Goal: Task Accomplishment & Management: Manage account settings

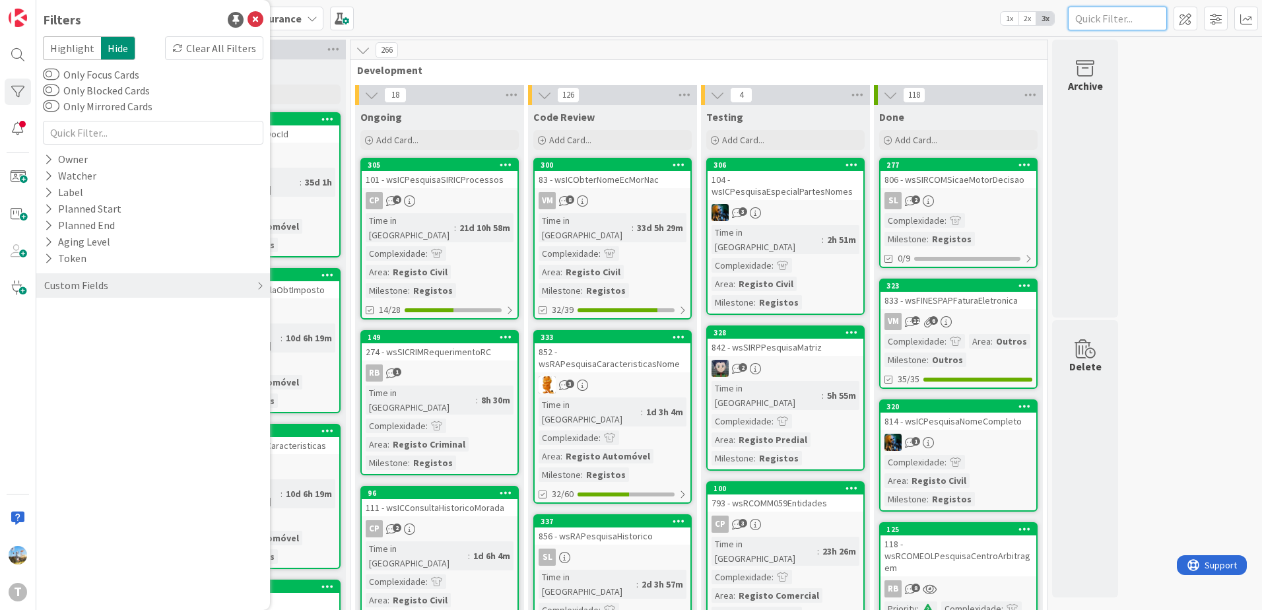
click at [1105, 24] on input "text" at bounding box center [1117, 19] width 99 height 24
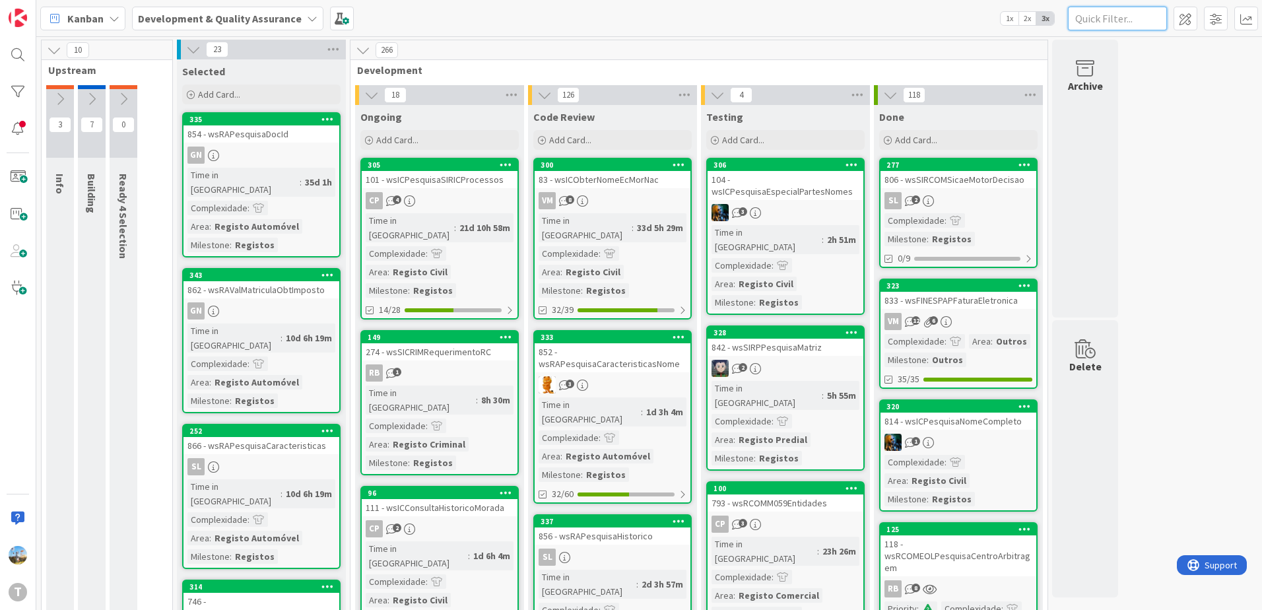
paste input "wsmcrecebenotificacaosms"
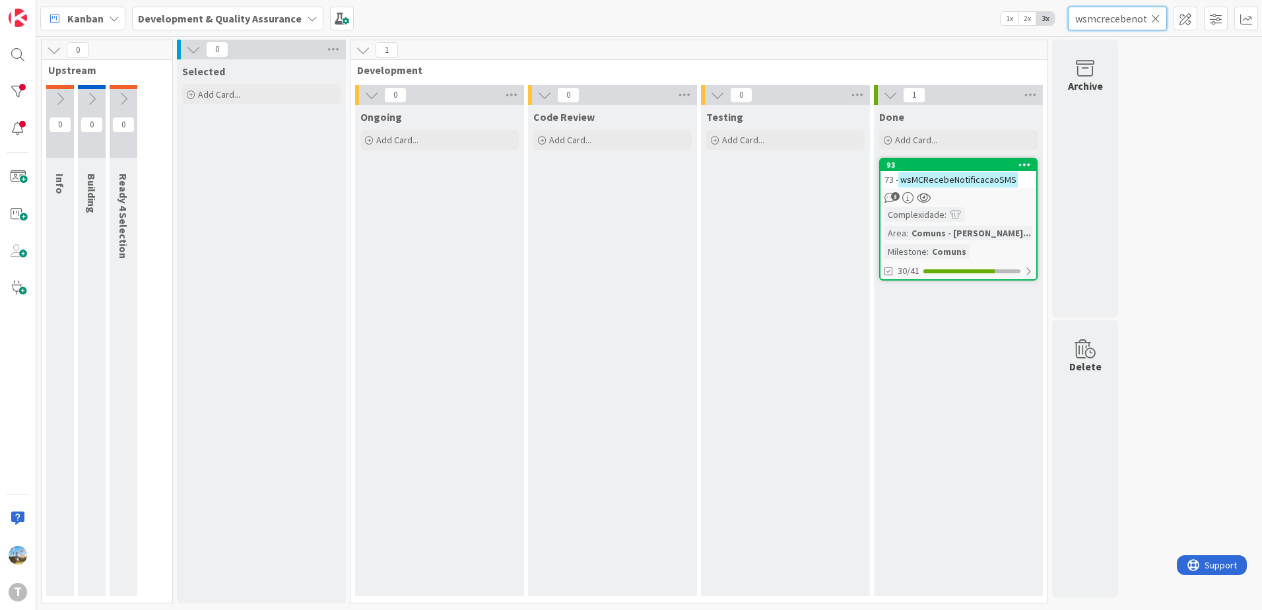
click at [1120, 22] on input "wsmcrecebenotificacaosms" at bounding box center [1117, 19] width 99 height 24
paste input "envi"
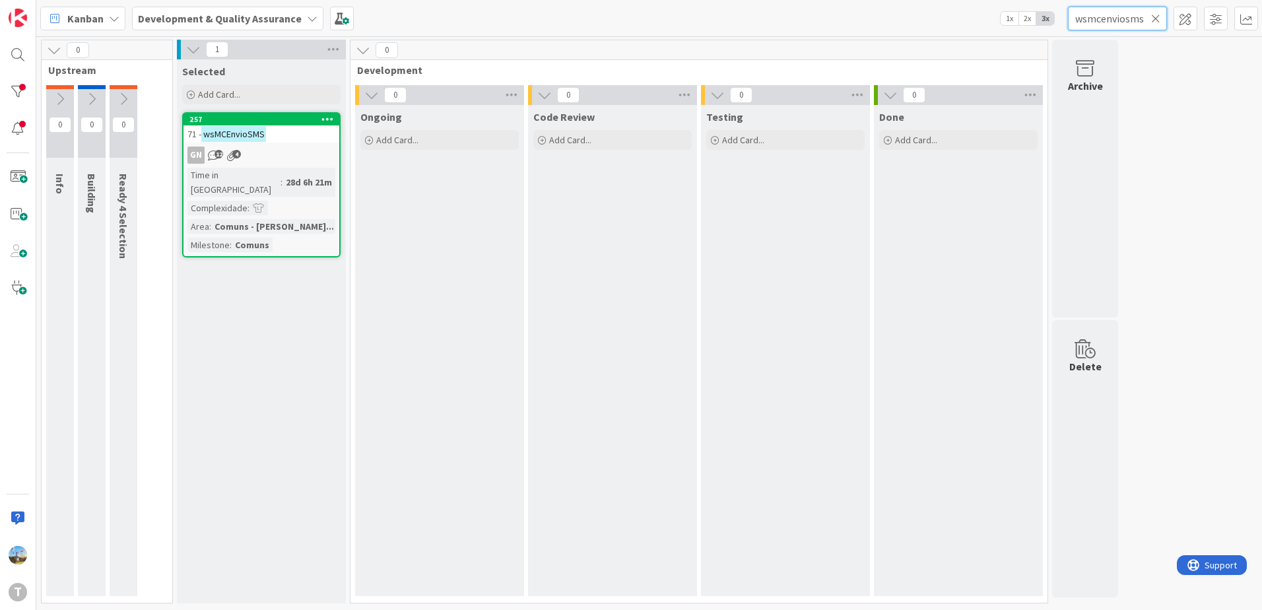
type input "wsmcenviosms"
click at [484, 445] on div "Ongoing Add Card..." at bounding box center [439, 350] width 169 height 491
click at [1153, 20] on icon at bounding box center [1155, 19] width 9 height 12
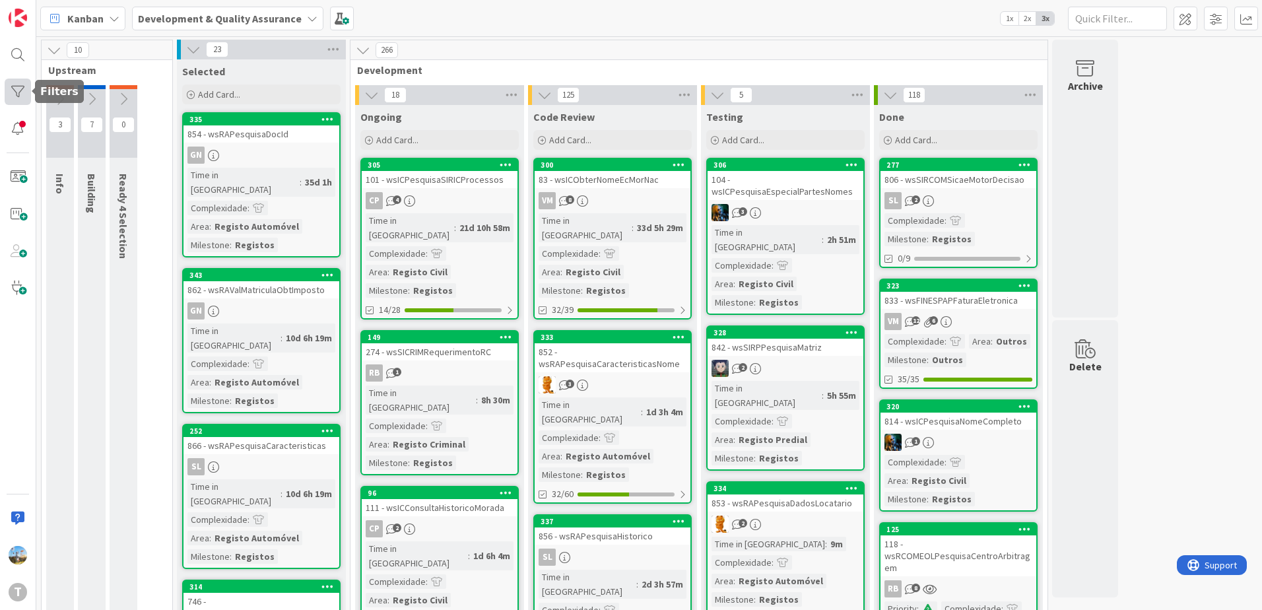
click at [21, 94] on div at bounding box center [18, 92] width 26 height 26
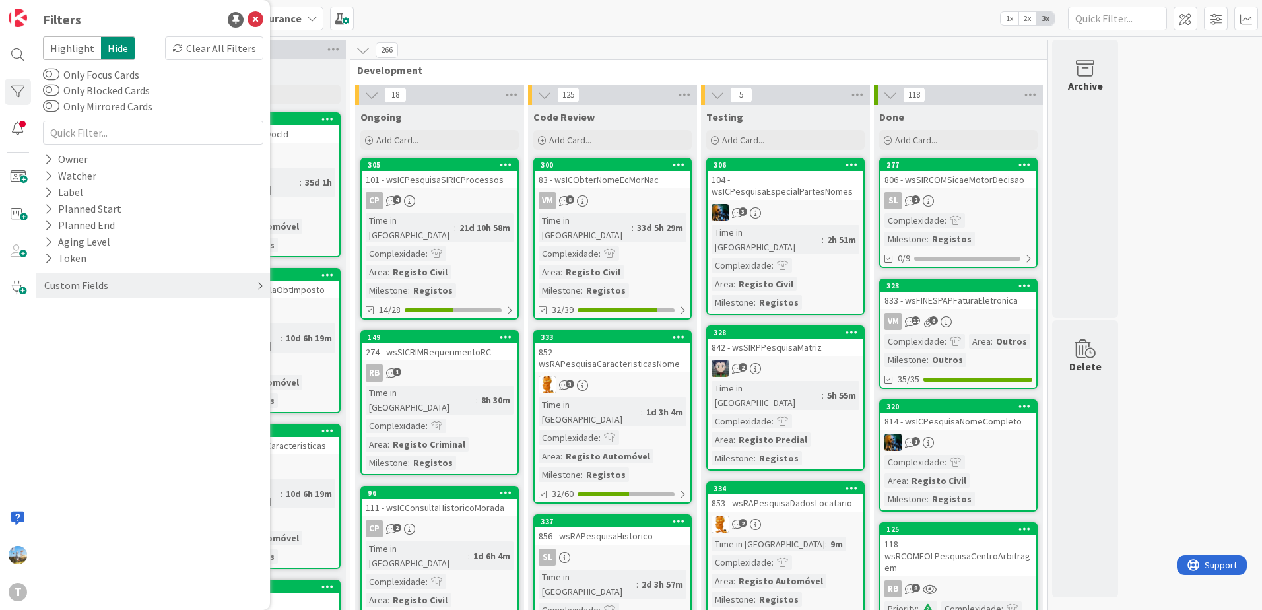
click at [113, 284] on div "Custom Fields" at bounding box center [153, 285] width 234 height 24
click at [92, 310] on div "Priority" at bounding box center [153, 312] width 234 height 16
click at [96, 332] on span "Critical" at bounding box center [86, 332] width 49 height 17
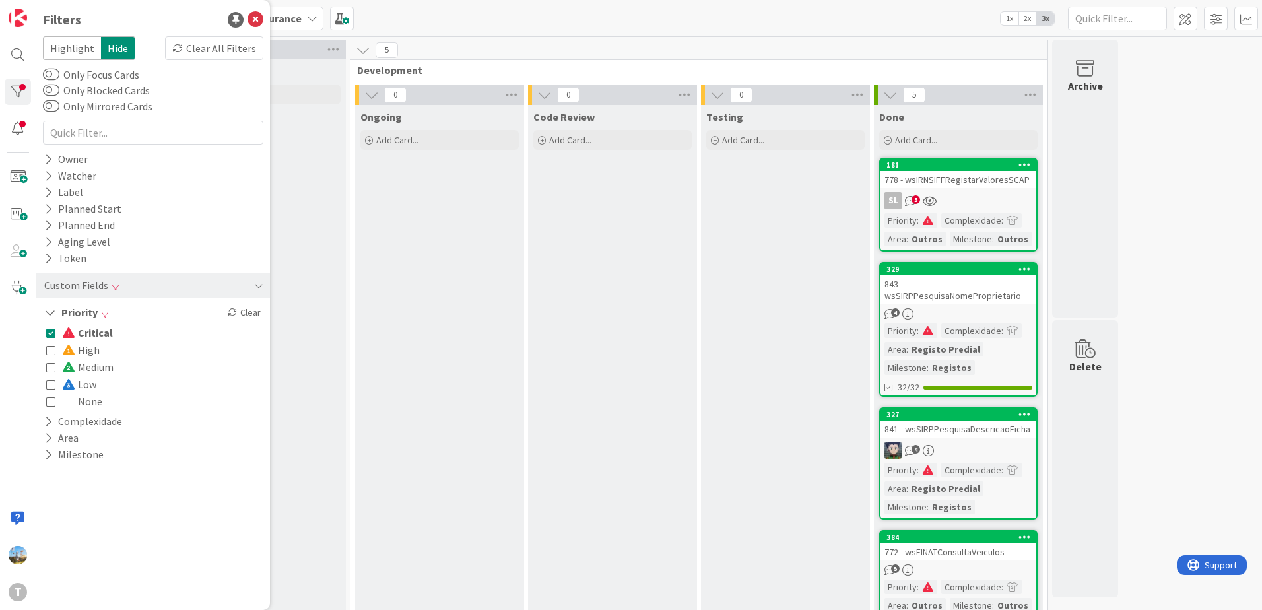
click at [822, 348] on div "Testing Add Card..." at bounding box center [785, 436] width 169 height 662
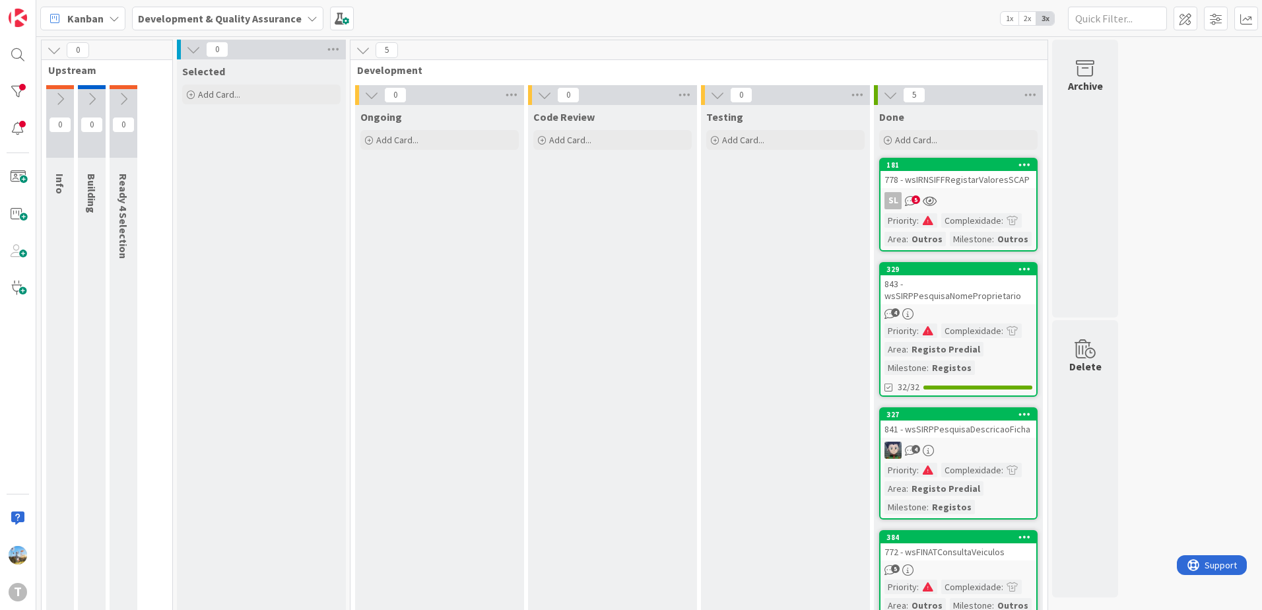
click at [980, 333] on div "Complexidade" at bounding box center [971, 330] width 60 height 15
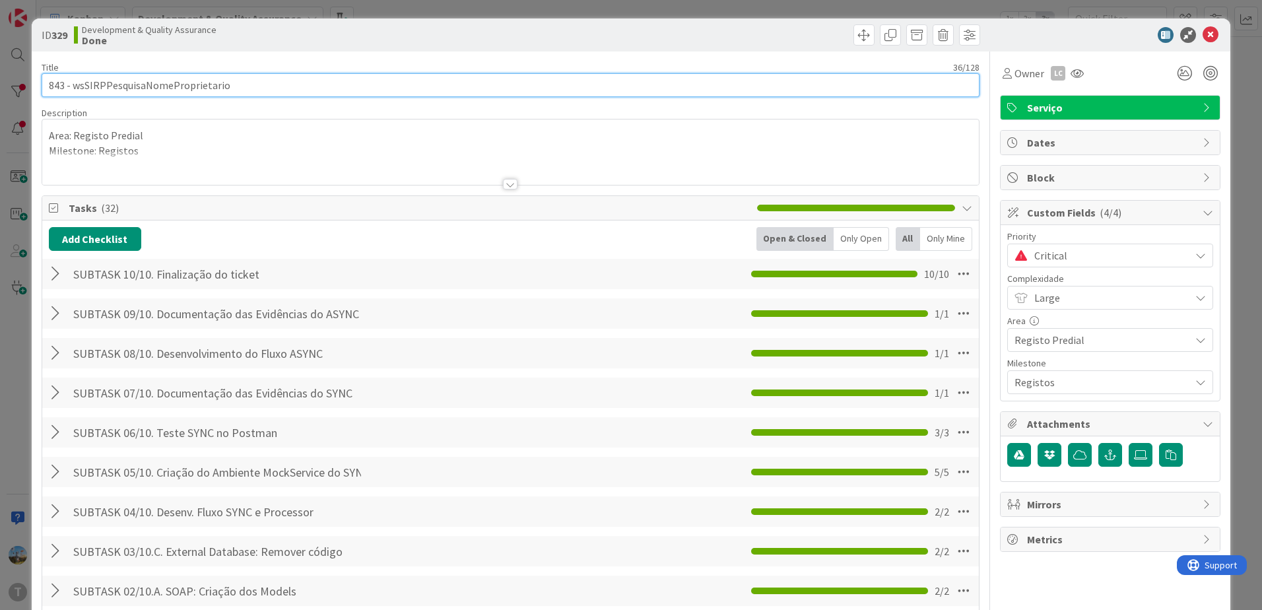
drag, startPoint x: 247, startPoint y: 86, endPoint x: 73, endPoint y: 82, distance: 174.2
click at [73, 82] on input "843 - wsSIRPPesquisaNomeProprietario" at bounding box center [511, 85] width 938 height 24
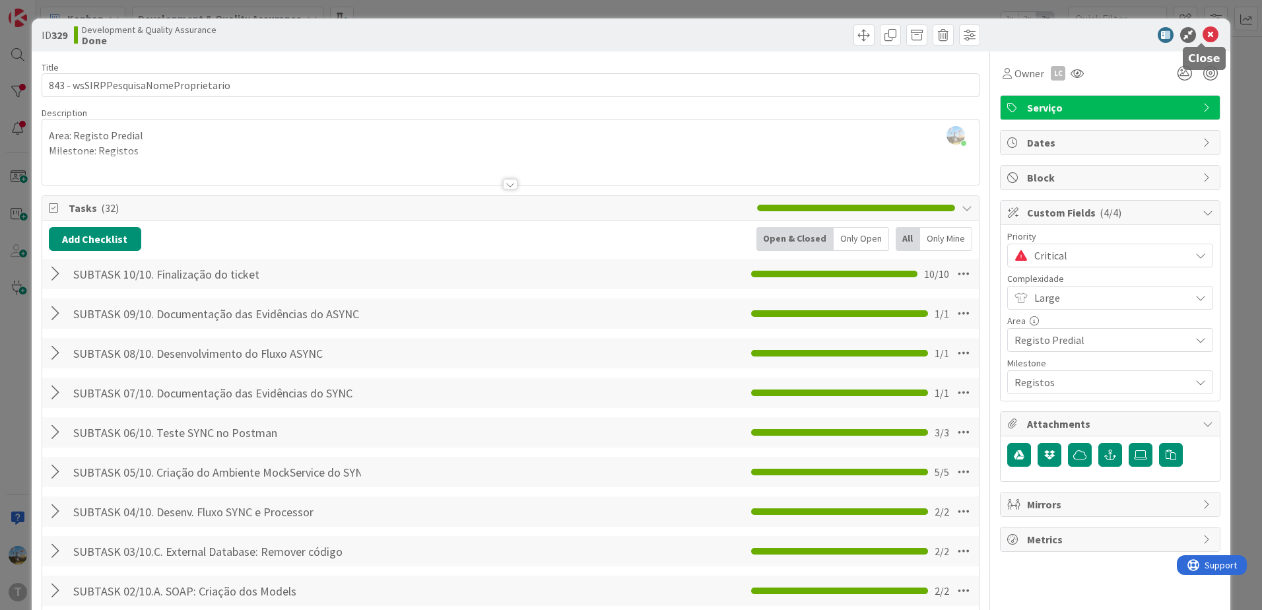
click at [1202, 34] on icon at bounding box center [1210, 35] width 16 height 16
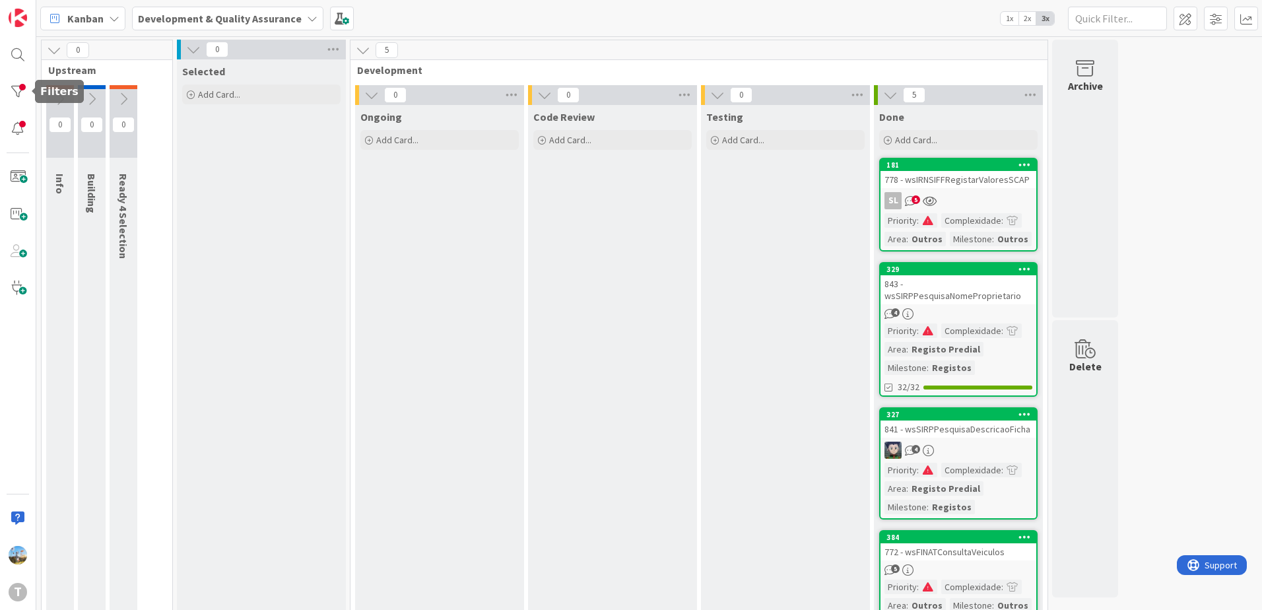
click at [13, 111] on div "T" at bounding box center [18, 305] width 36 height 610
click at [13, 119] on div at bounding box center [18, 128] width 26 height 26
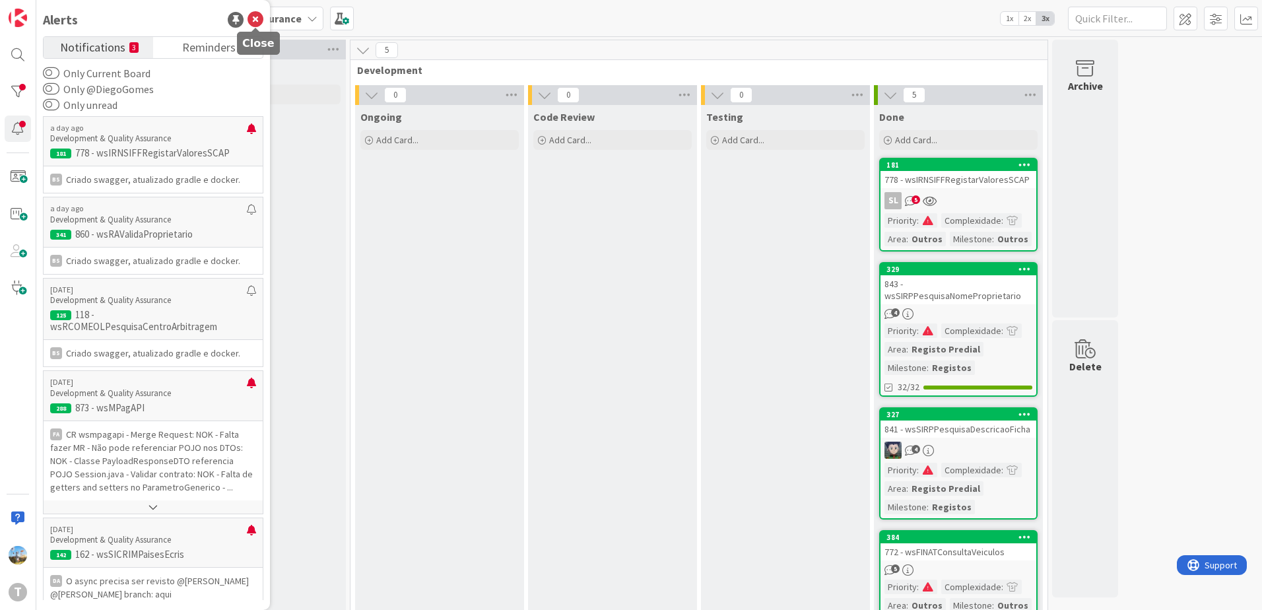
click at [252, 18] on icon at bounding box center [255, 20] width 16 height 16
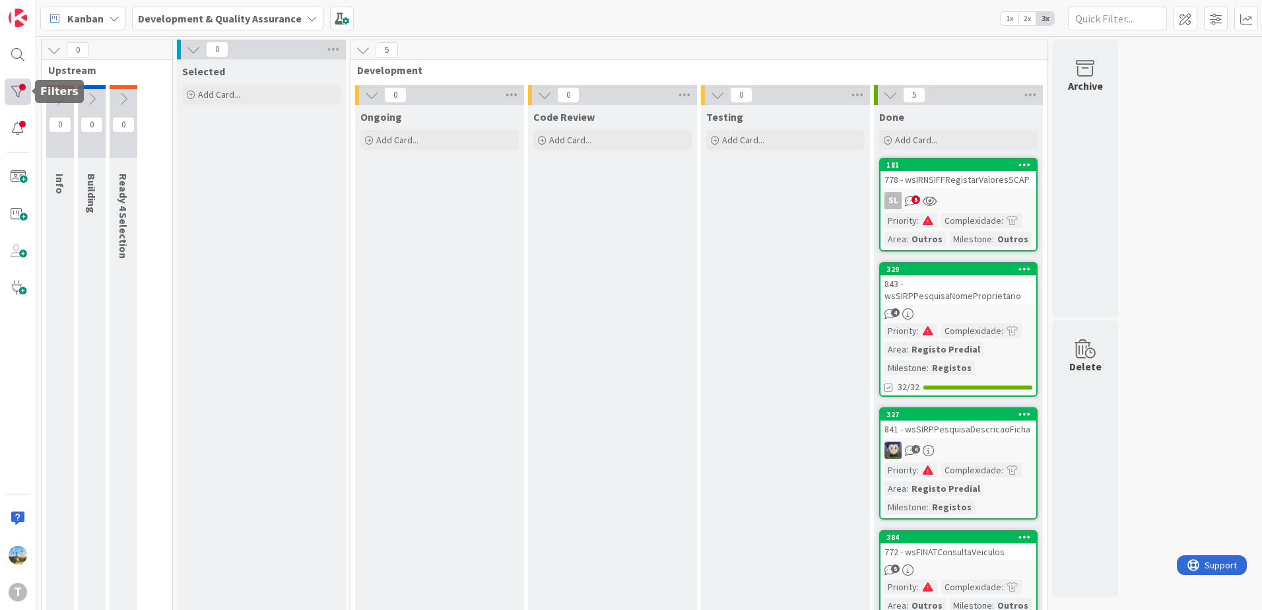
click at [20, 100] on div at bounding box center [18, 92] width 26 height 26
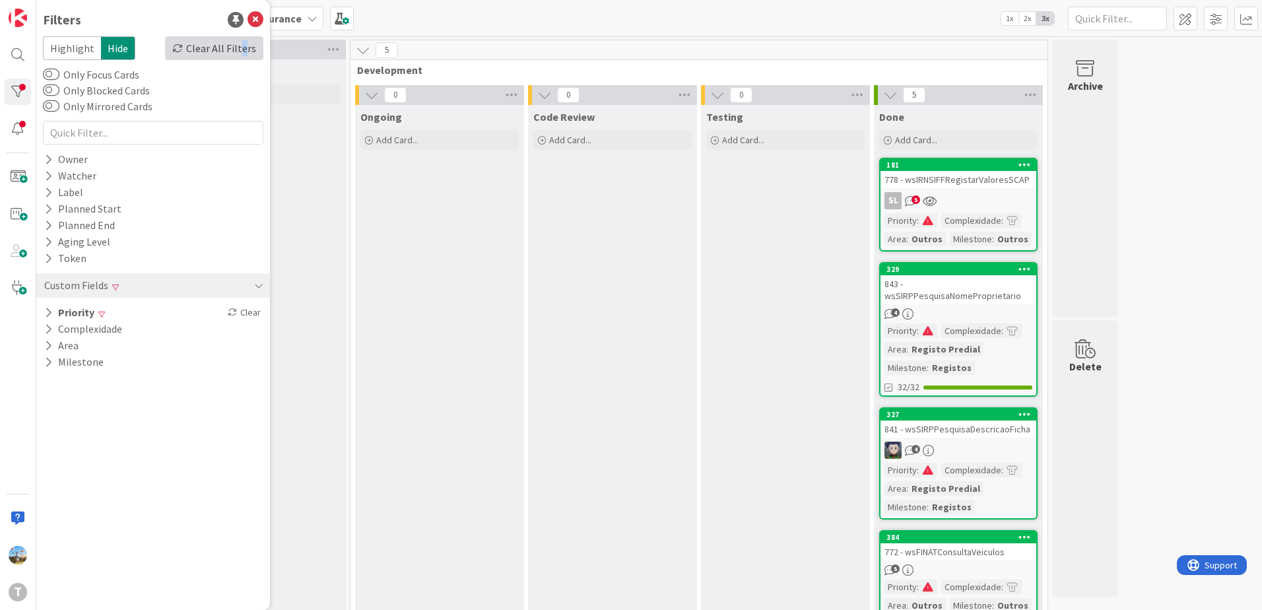
drag, startPoint x: 247, startPoint y: 48, endPoint x: 244, endPoint y: 59, distance: 11.5
click at [244, 59] on div "Clear All Filters" at bounding box center [214, 48] width 98 height 24
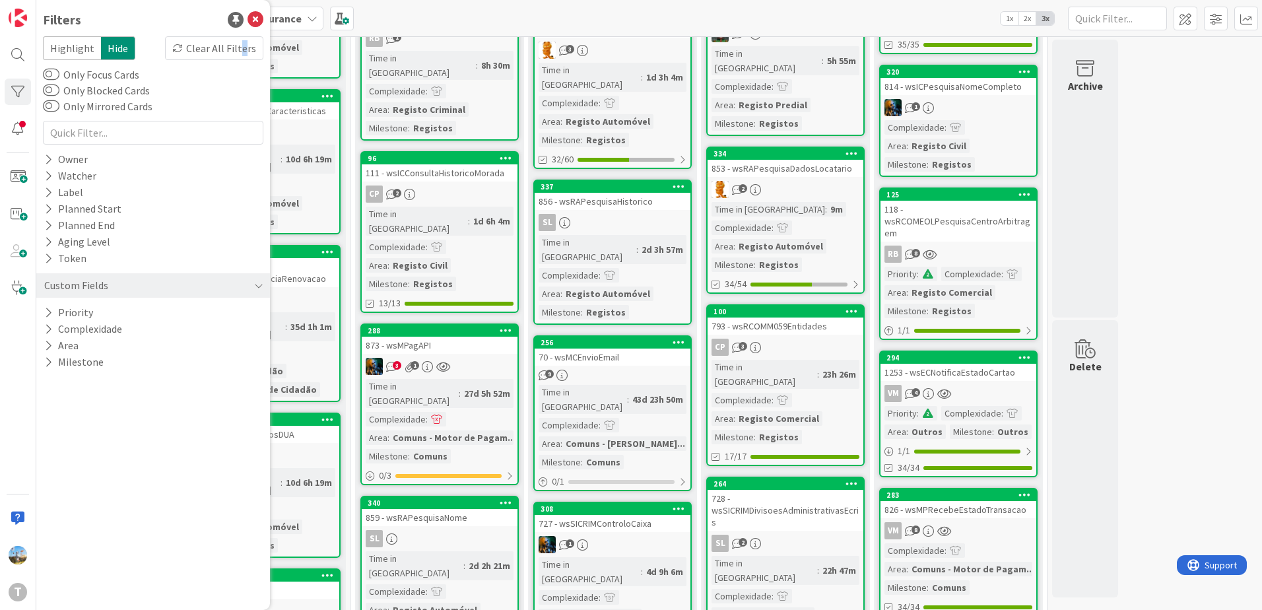
scroll to position [330, 0]
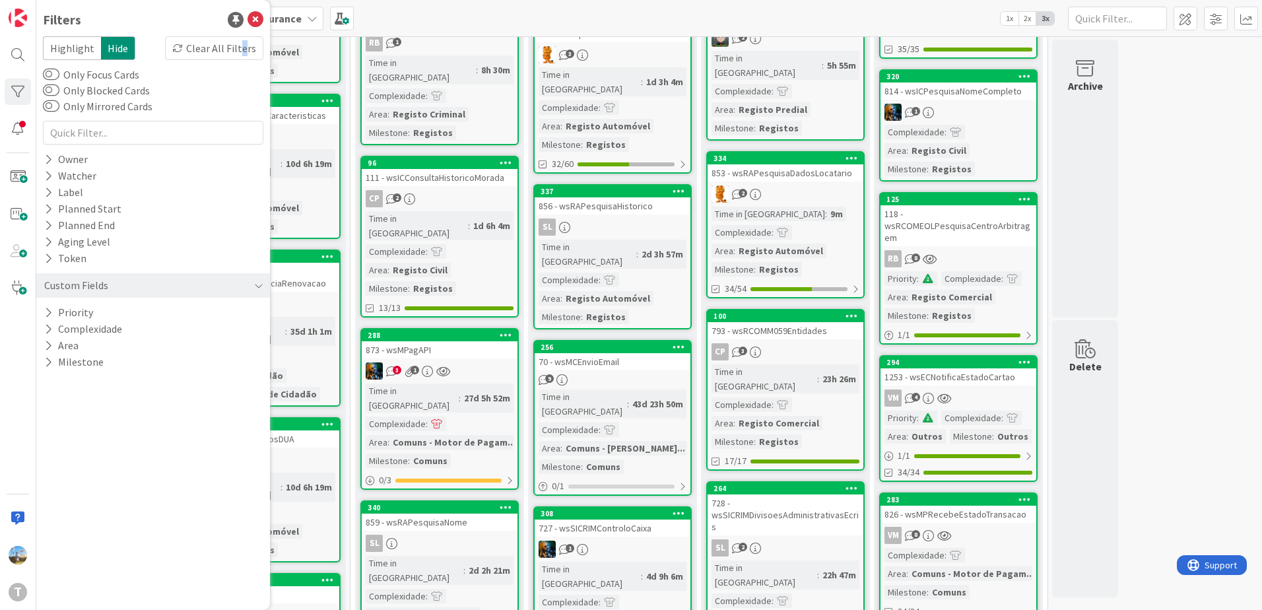
click at [804, 343] on div "CP 3" at bounding box center [785, 351] width 156 height 17
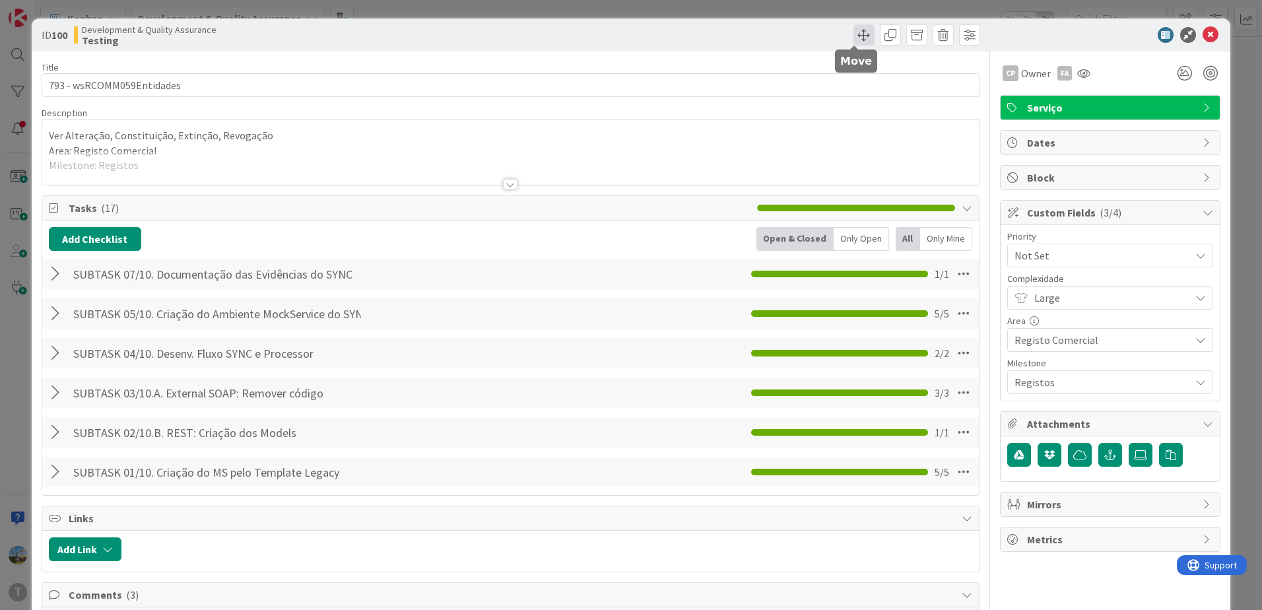
click at [858, 30] on span at bounding box center [863, 34] width 21 height 21
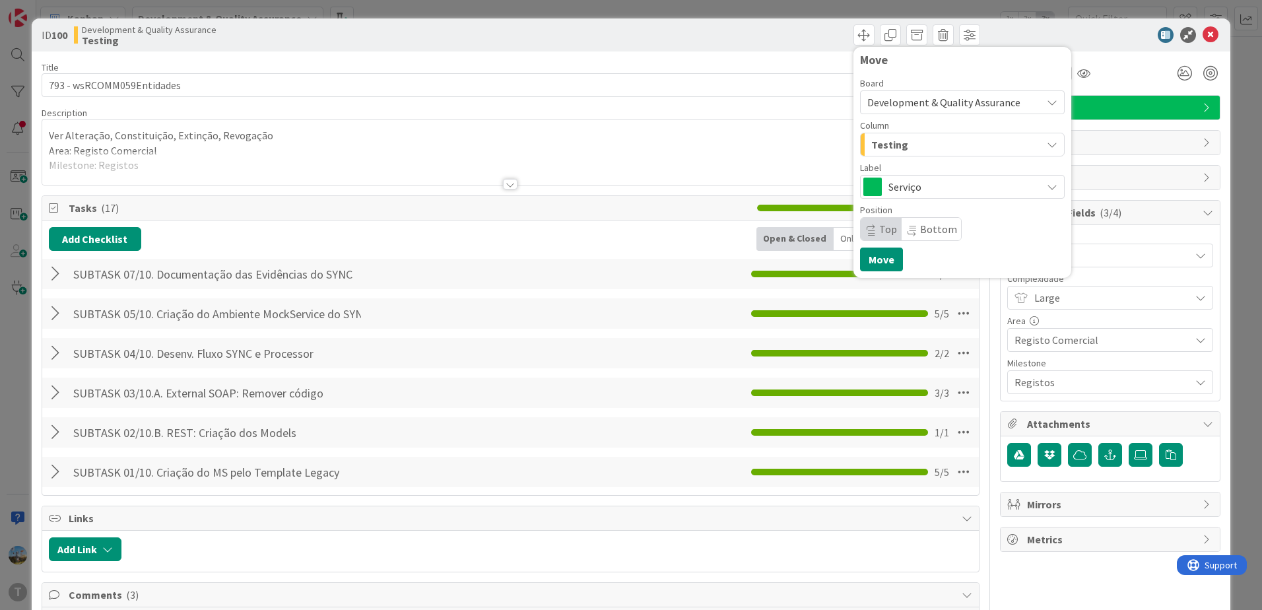
click at [899, 150] on div "Testing" at bounding box center [955, 144] width 174 height 21
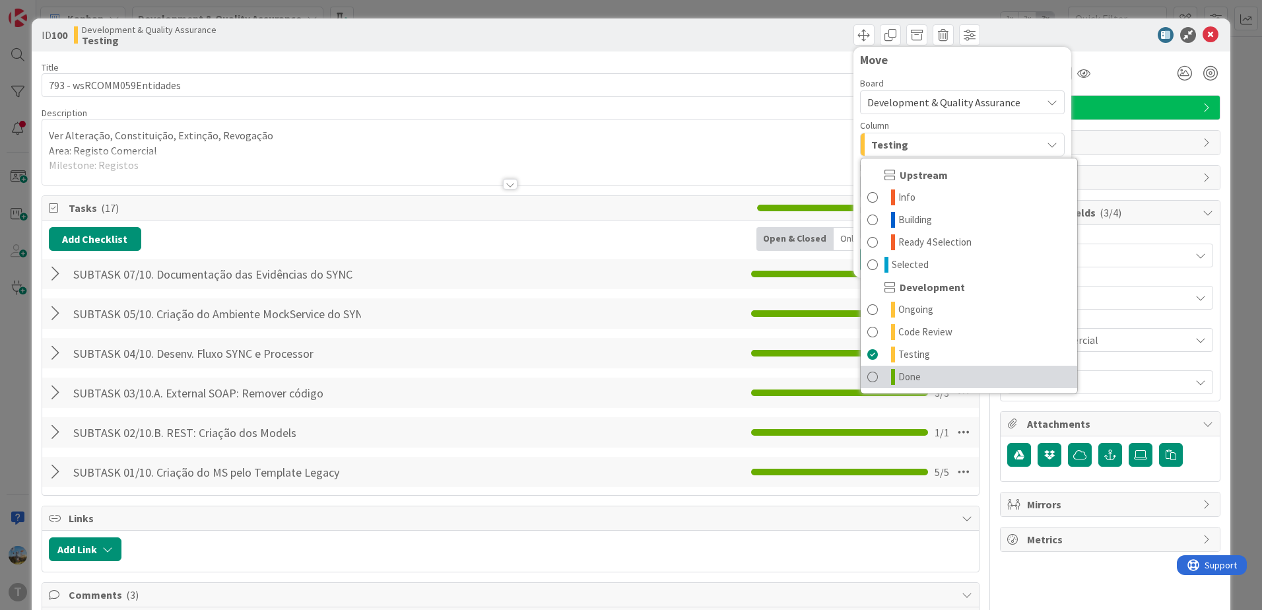
click at [921, 373] on link "Done" at bounding box center [968, 377] width 216 height 22
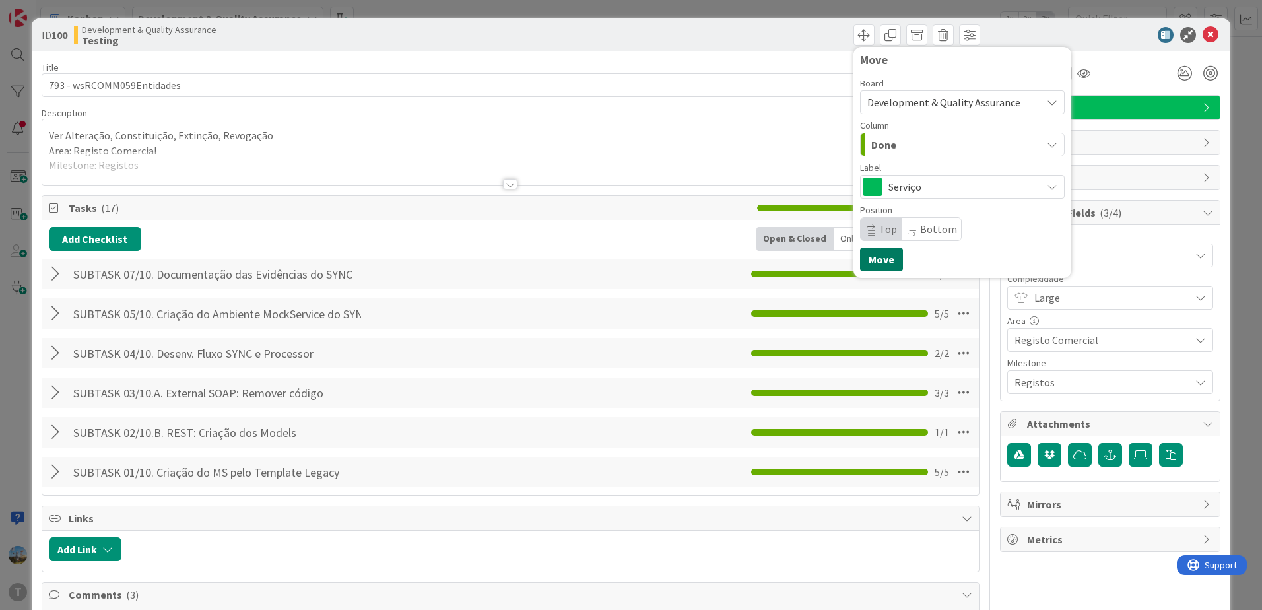
click at [870, 268] on button "Move" at bounding box center [881, 259] width 43 height 24
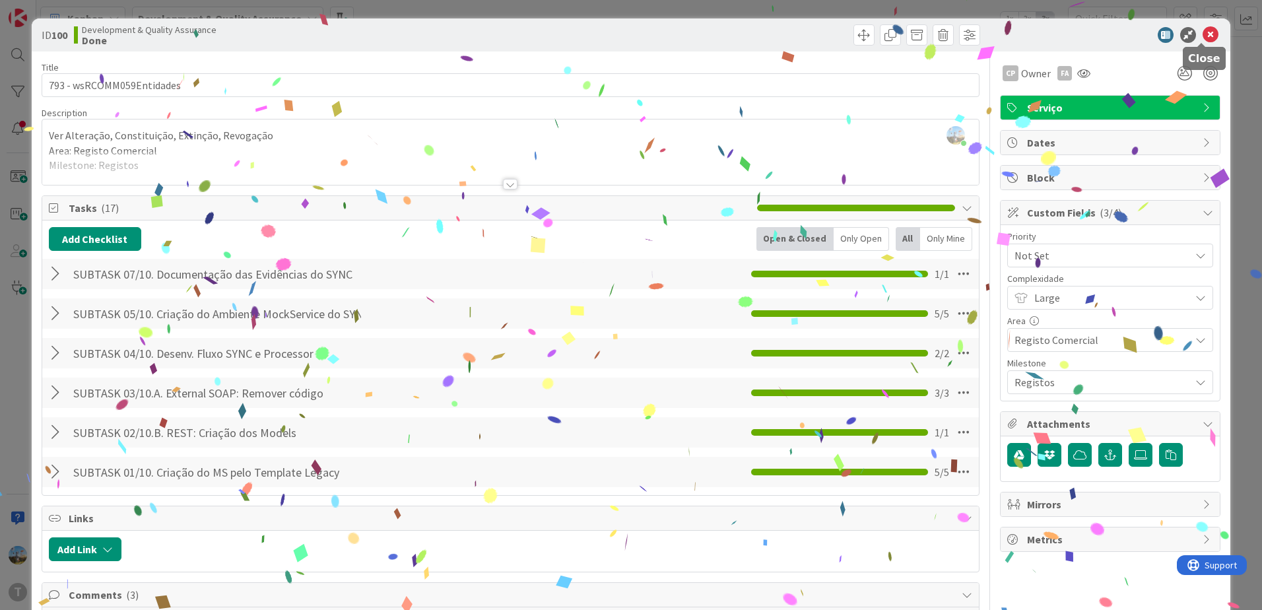
click at [1202, 36] on icon at bounding box center [1210, 35] width 16 height 16
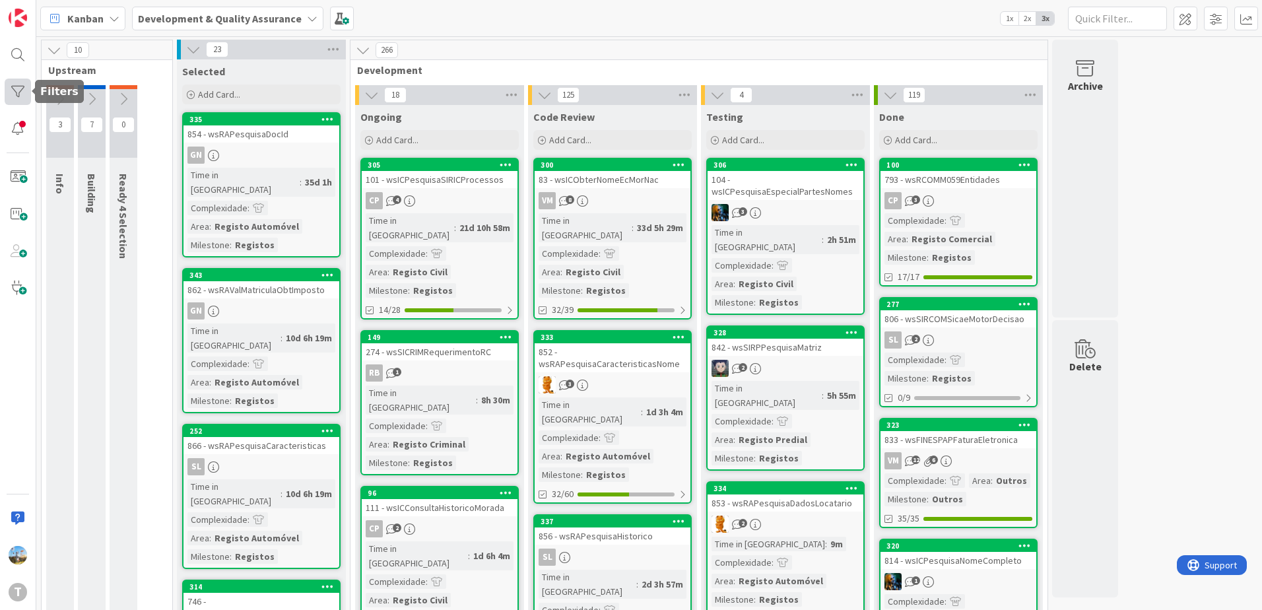
click at [20, 96] on div at bounding box center [18, 92] width 26 height 26
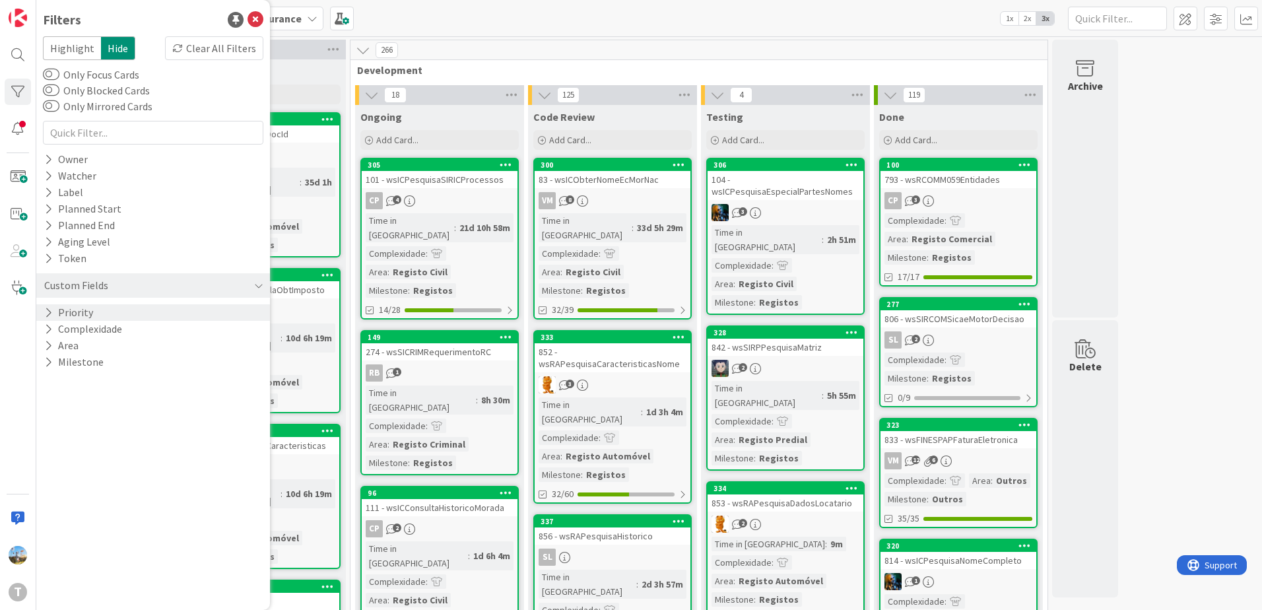
click at [92, 313] on button "Priority" at bounding box center [68, 312] width 51 height 16
click at [117, 328] on div "Critical High Medium Low None" at bounding box center [153, 367] width 214 height 86
click at [100, 330] on span "Critical" at bounding box center [86, 332] width 49 height 17
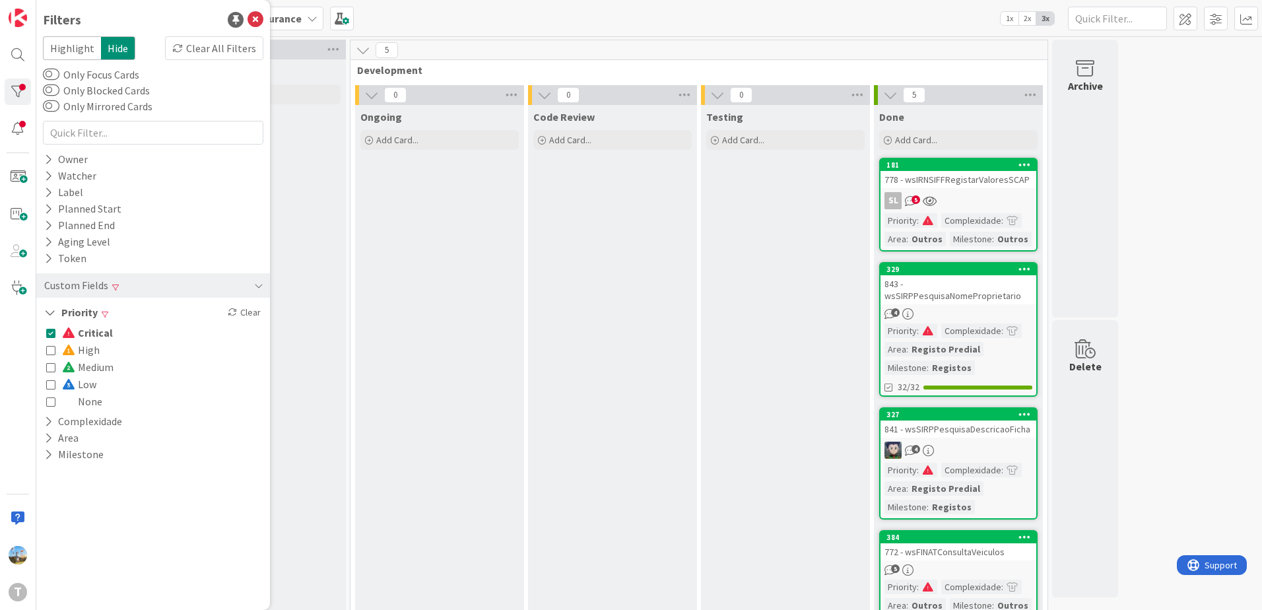
click at [693, 311] on div "Code Review Add Card..." at bounding box center [612, 436] width 169 height 662
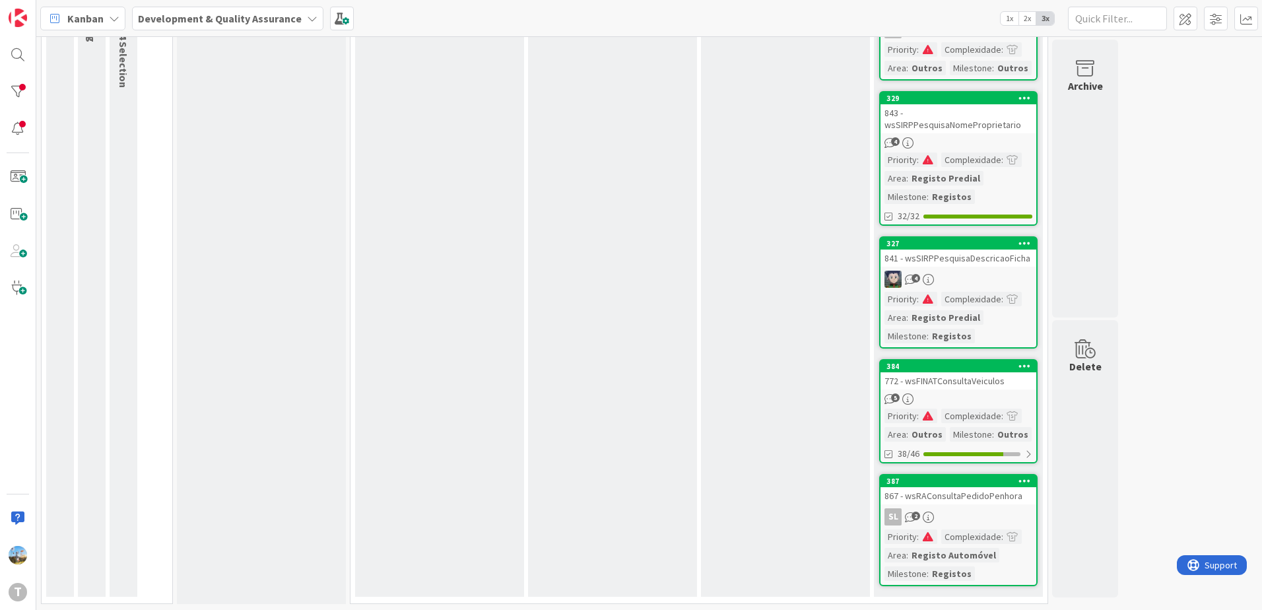
scroll to position [172, 0]
click at [989, 514] on div "SL 2" at bounding box center [958, 515] width 156 height 17
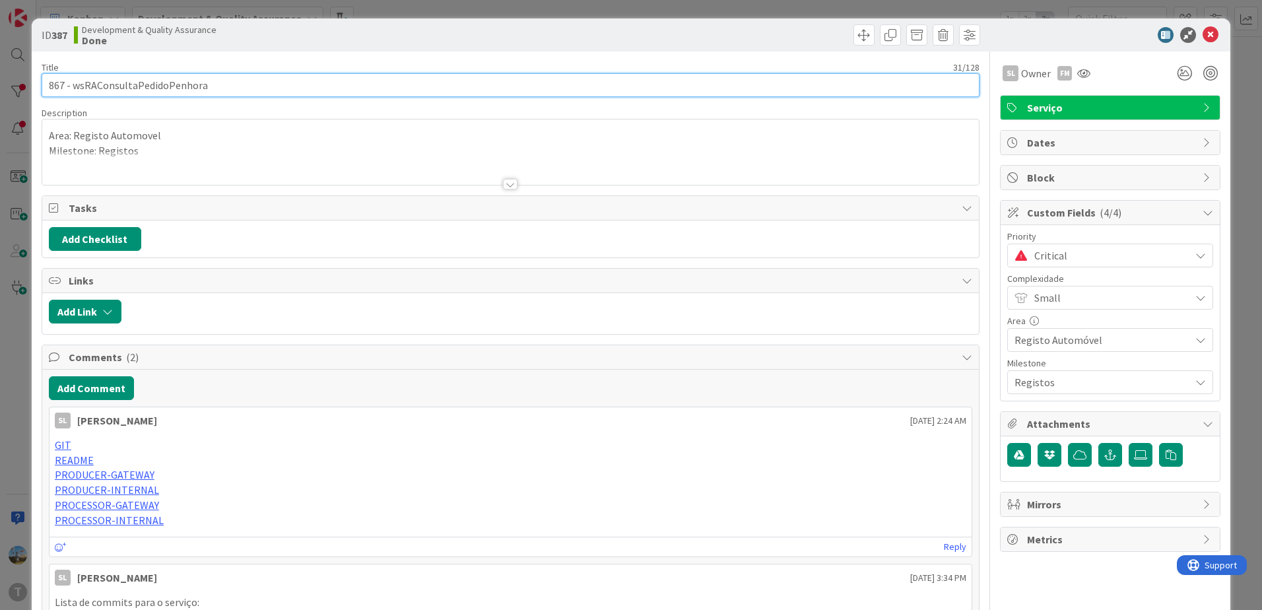
drag, startPoint x: 226, startPoint y: 90, endPoint x: 75, endPoint y: 88, distance: 151.1
click at [75, 88] on input "867 - wsRAConsultaPedidoPenhora" at bounding box center [511, 85] width 938 height 24
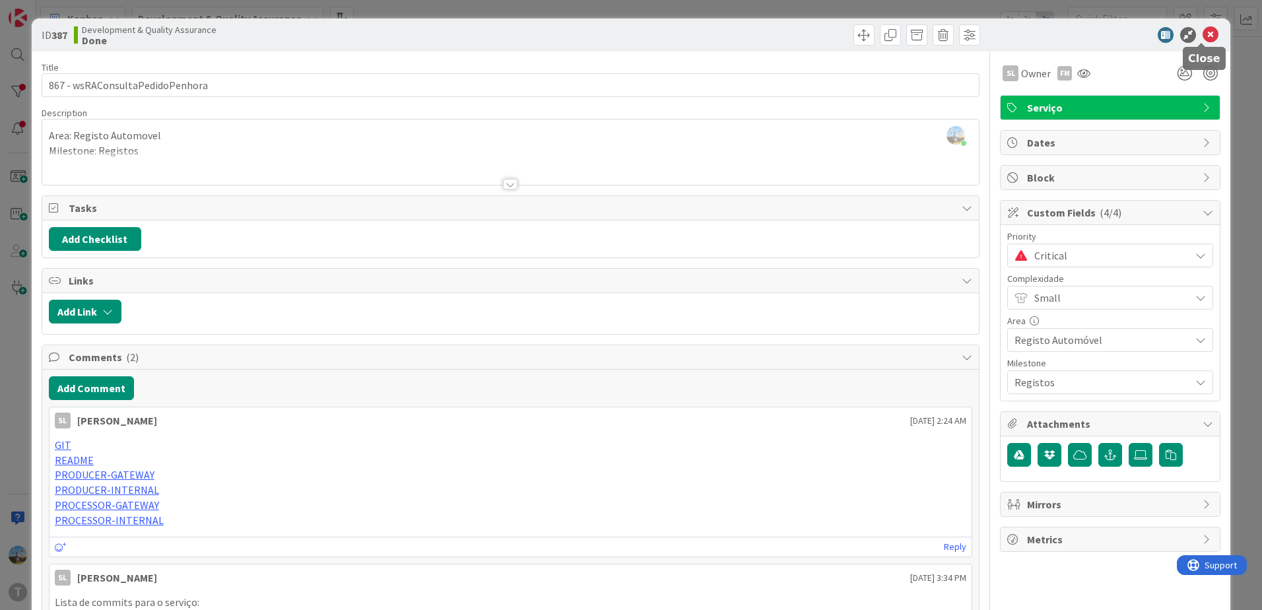
click at [1203, 31] on icon at bounding box center [1210, 35] width 16 height 16
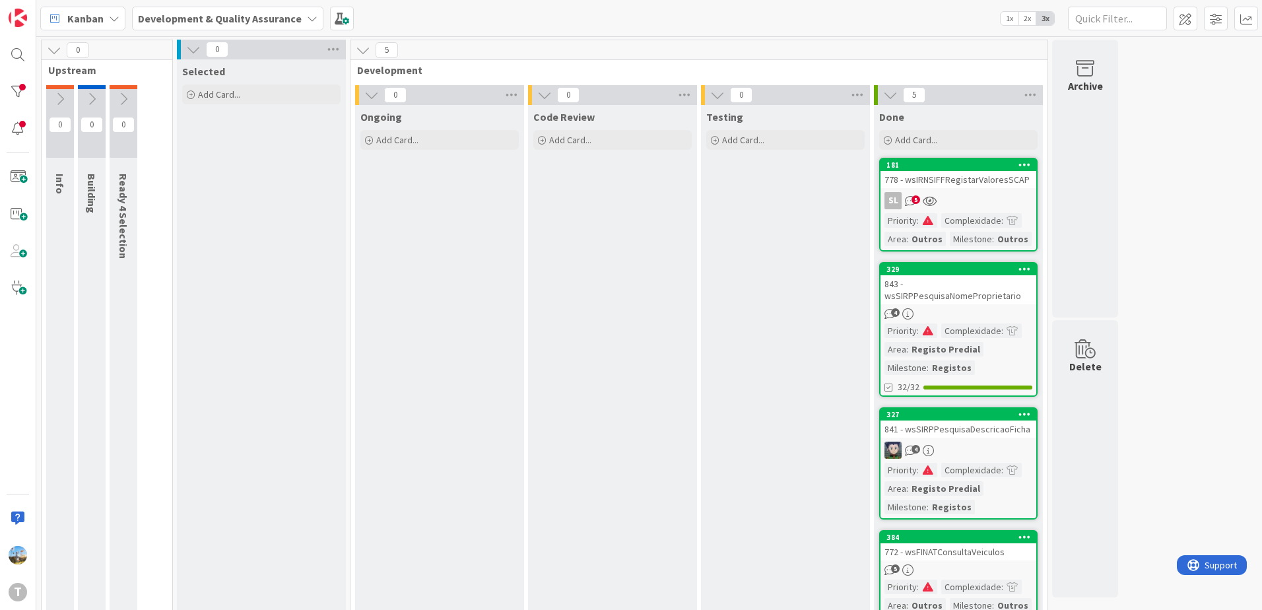
click at [966, 303] on div "843 - wsSIRPPesquisaNomeProprietario" at bounding box center [958, 289] width 156 height 29
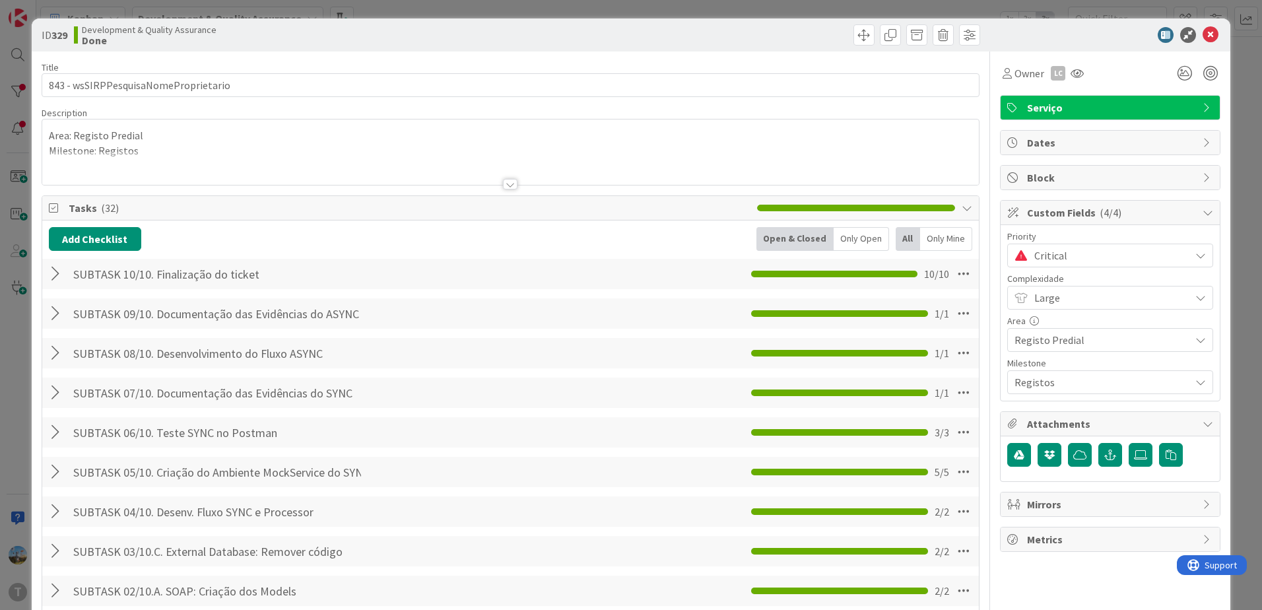
scroll to position [462, 0]
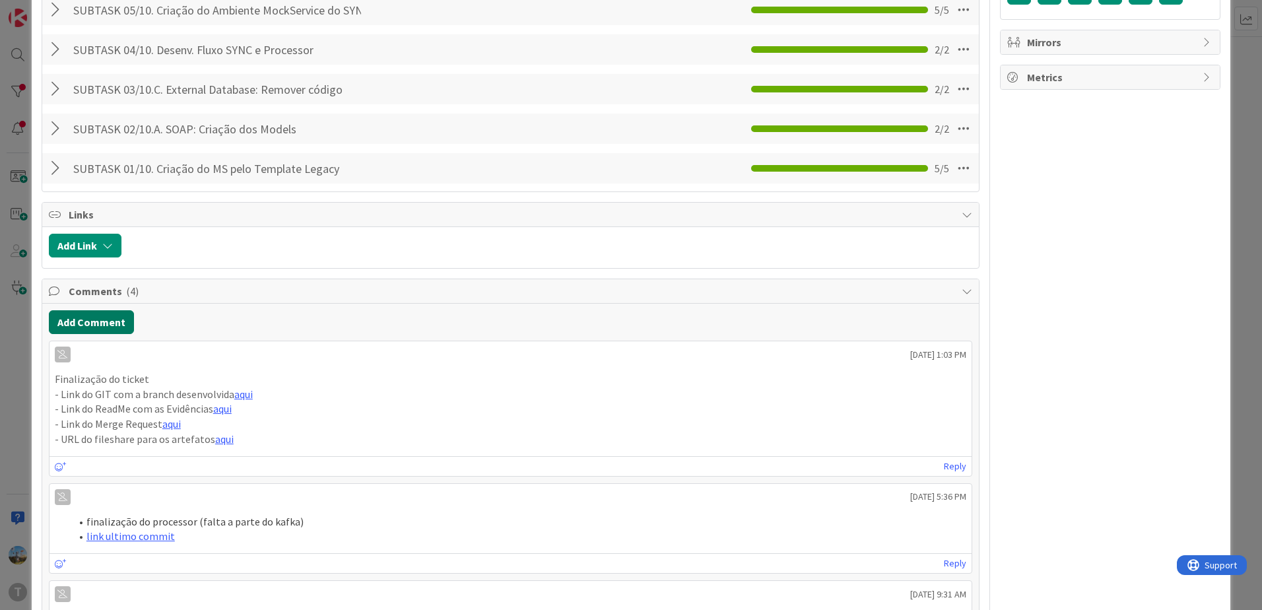
click at [115, 322] on button "Add Comment" at bounding box center [91, 322] width 85 height 24
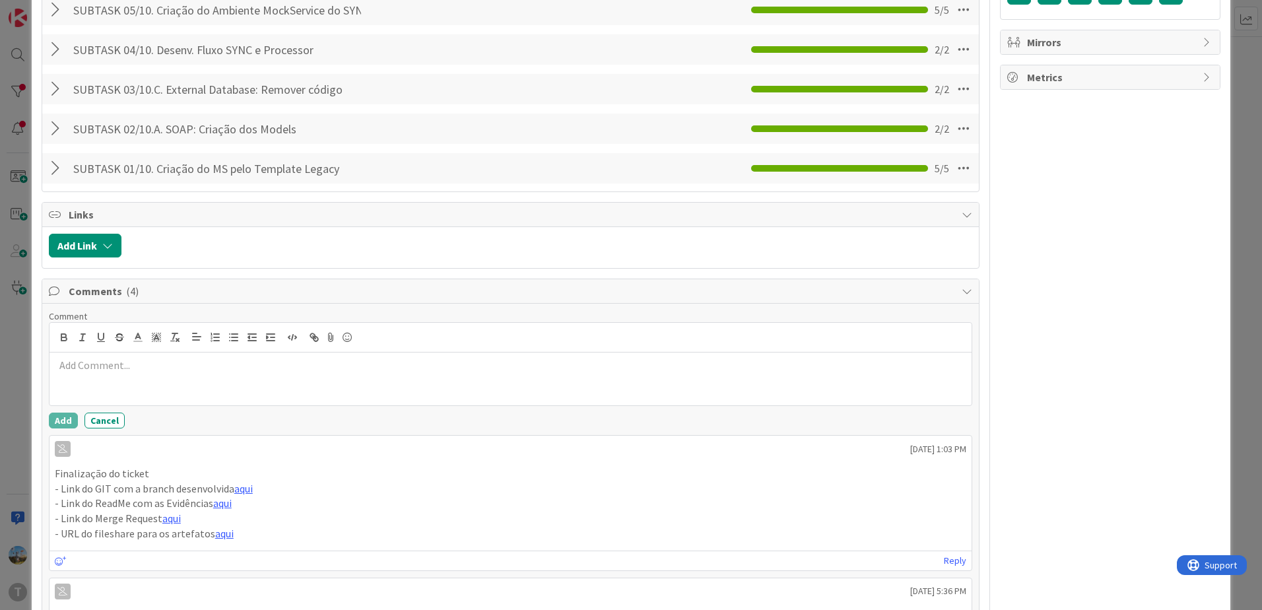
click at [230, 363] on p at bounding box center [510, 365] width 911 height 15
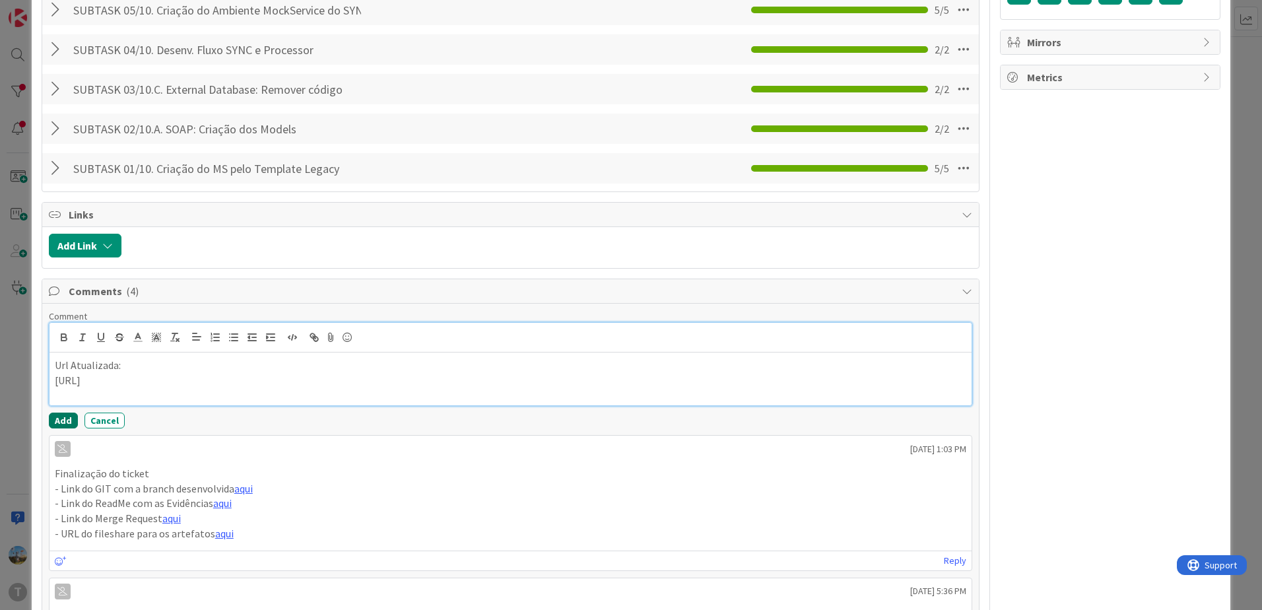
click at [56, 417] on button "Add" at bounding box center [63, 420] width 29 height 16
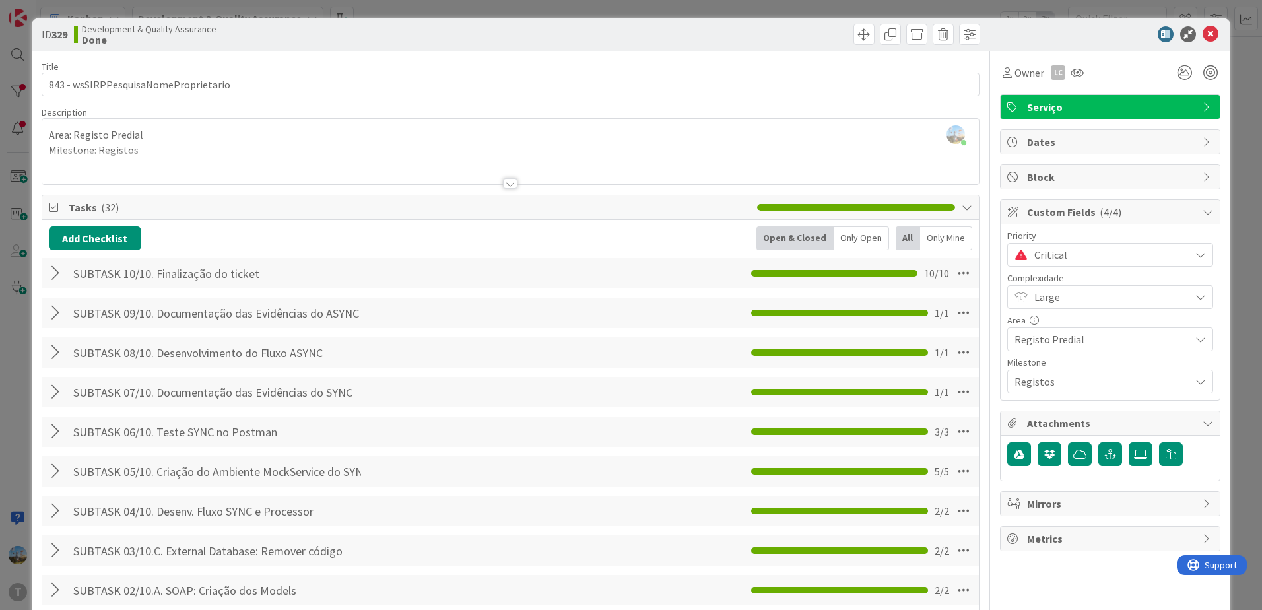
scroll to position [0, 0]
click at [1047, 253] on span "Critical" at bounding box center [1108, 255] width 149 height 18
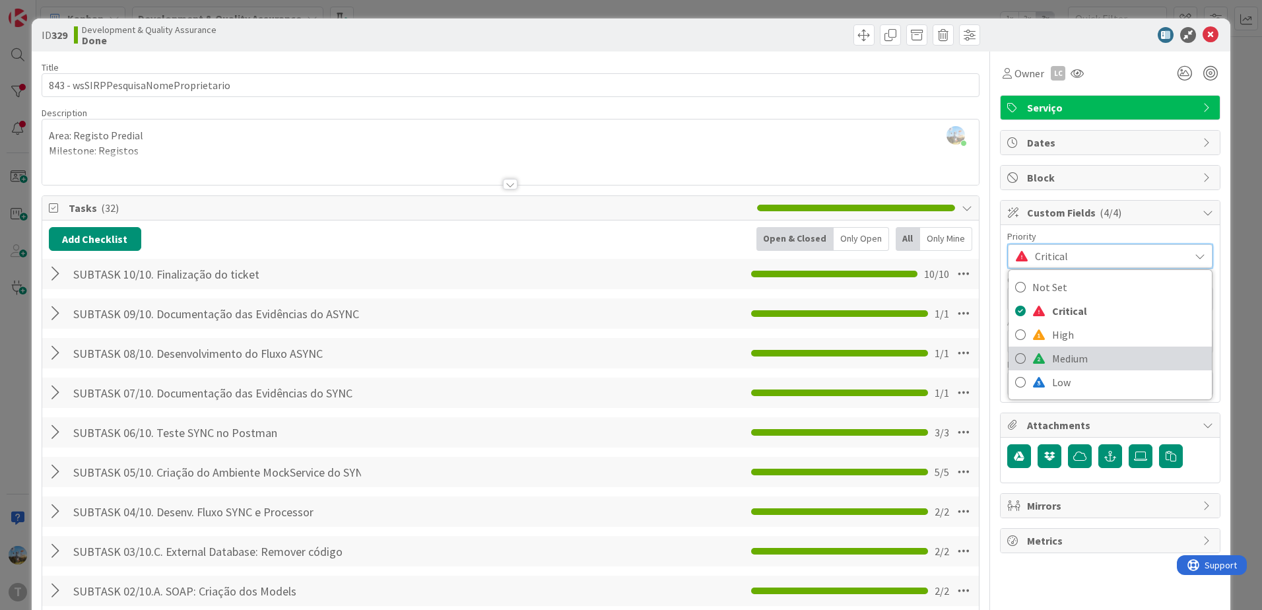
click at [1062, 354] on span "Medium" at bounding box center [1128, 358] width 153 height 20
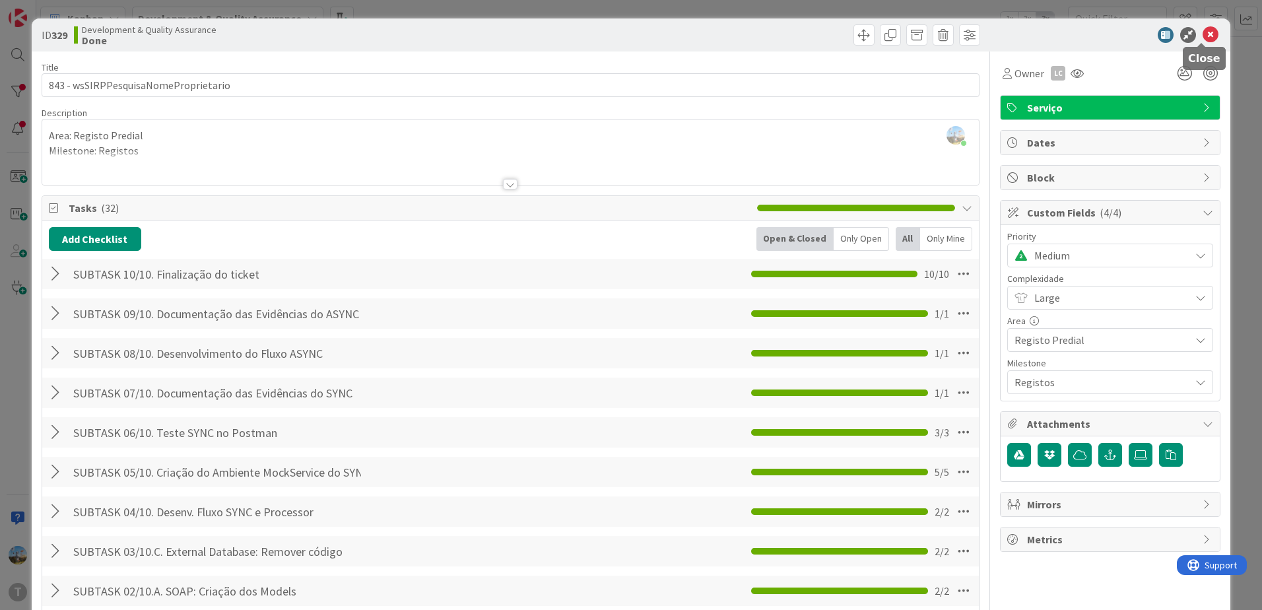
click at [1204, 35] on icon at bounding box center [1210, 35] width 16 height 16
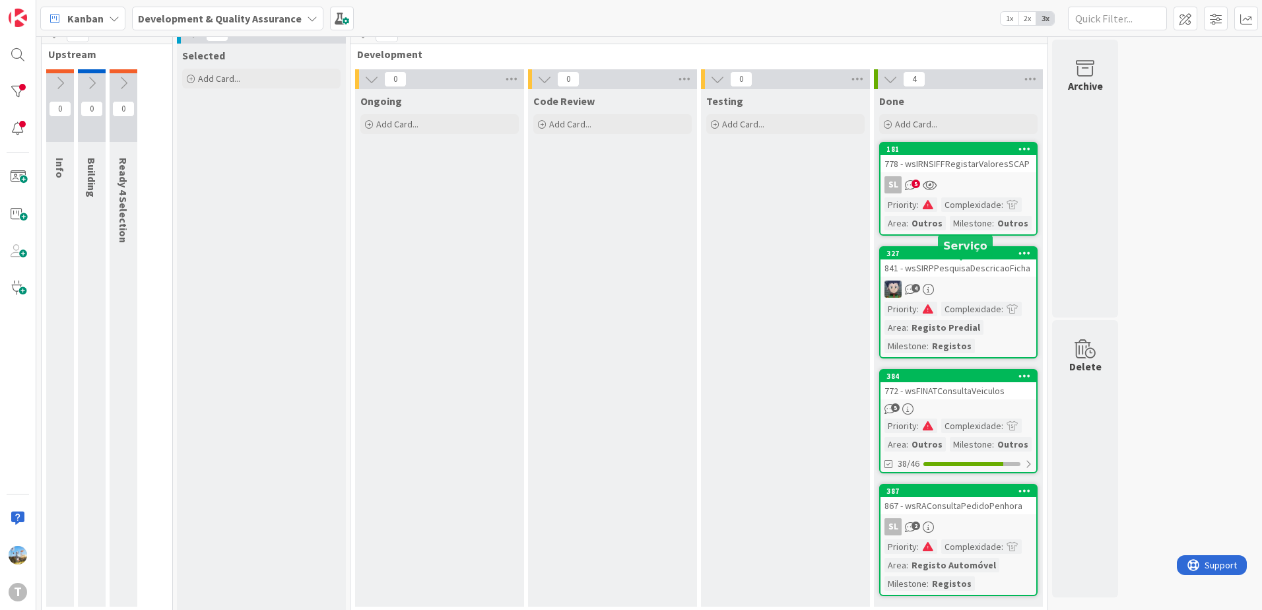
scroll to position [26, 0]
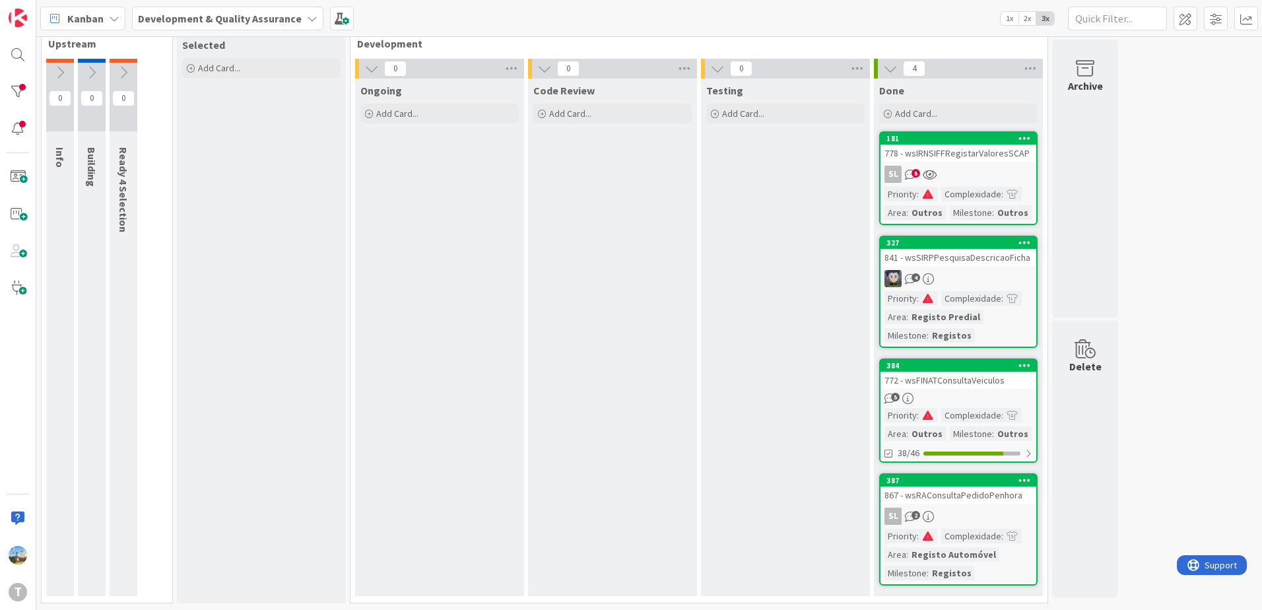
click at [932, 410] on span at bounding box center [928, 414] width 12 height 9
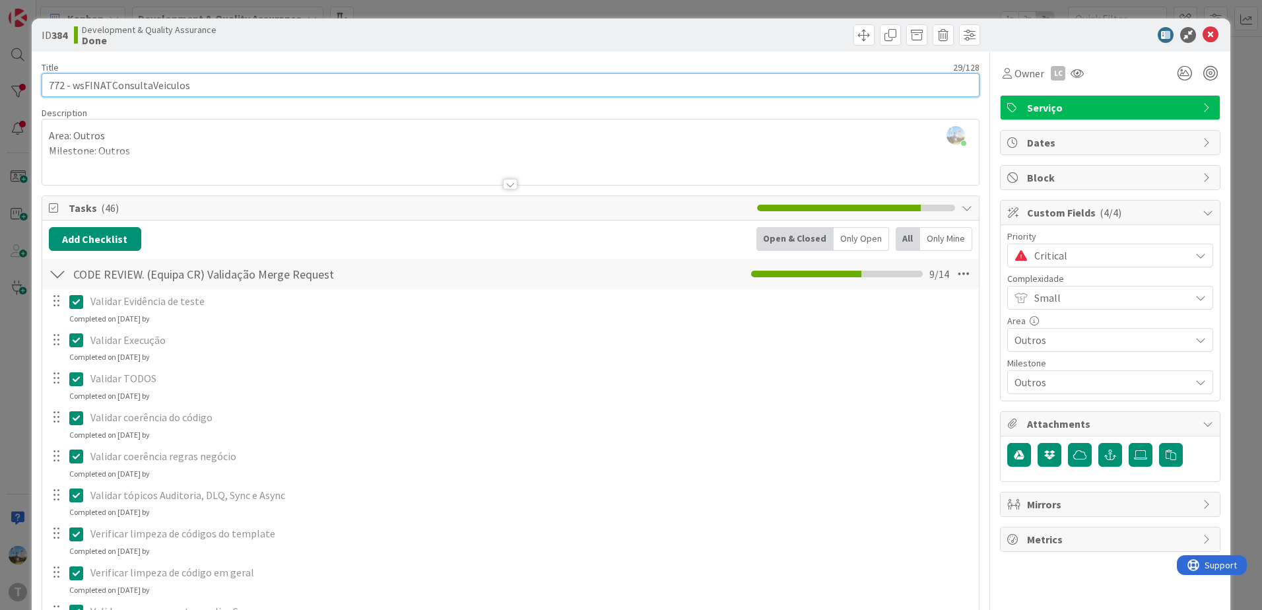
drag, startPoint x: 237, startPoint y: 81, endPoint x: 73, endPoint y: 82, distance: 164.3
click at [73, 82] on input "772 - wsFINATConsultaVeiculos" at bounding box center [511, 85] width 938 height 24
